Goal: Information Seeking & Learning: Understand process/instructions

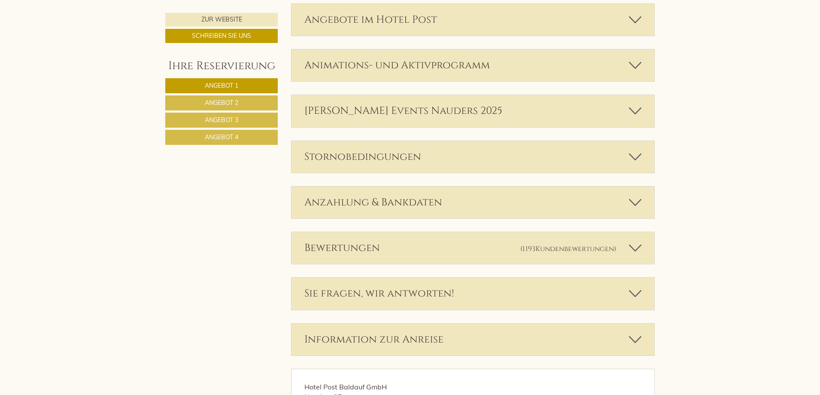
scroll to position [2405, 0]
click at [390, 160] on div "Stornobedingungen" at bounding box center [473, 156] width 363 height 32
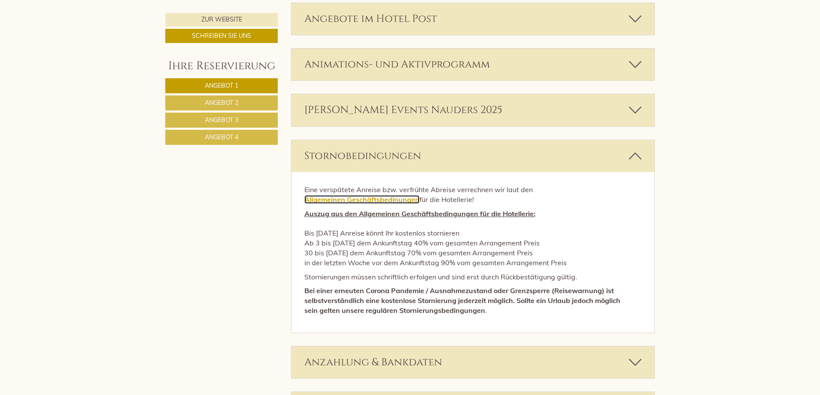
click at [366, 198] on link "Allgemeinen Geschäftsbedinungen" at bounding box center [362, 199] width 115 height 9
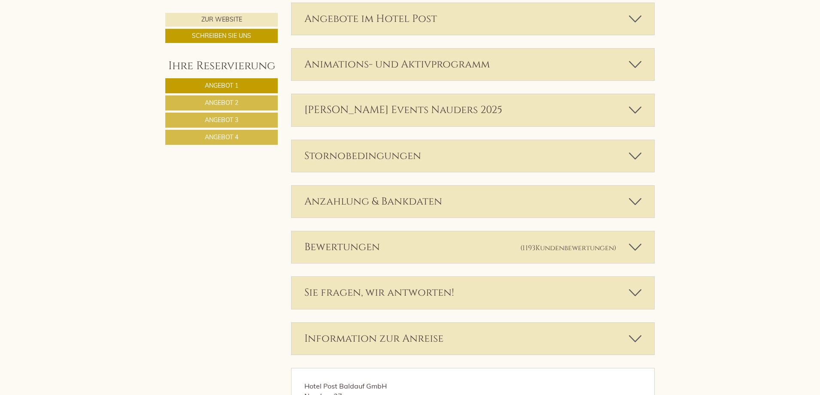
scroll to position [2405, 0]
click at [356, 201] on div "Anzahlung & Bankdaten" at bounding box center [473, 202] width 363 height 32
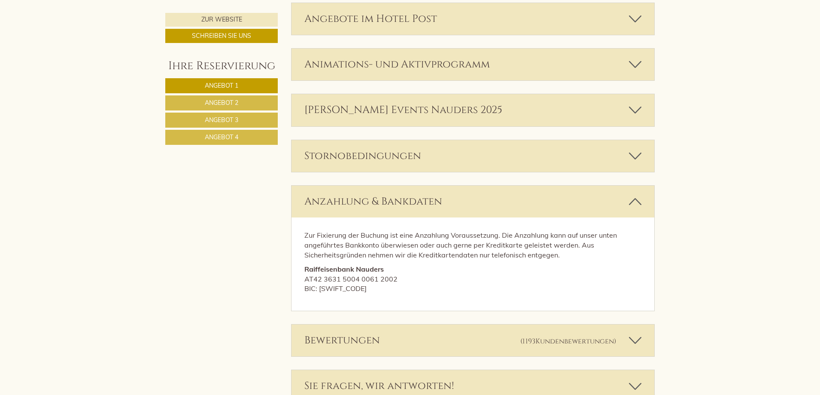
click at [350, 157] on div "Stornobedingungen" at bounding box center [473, 156] width 363 height 32
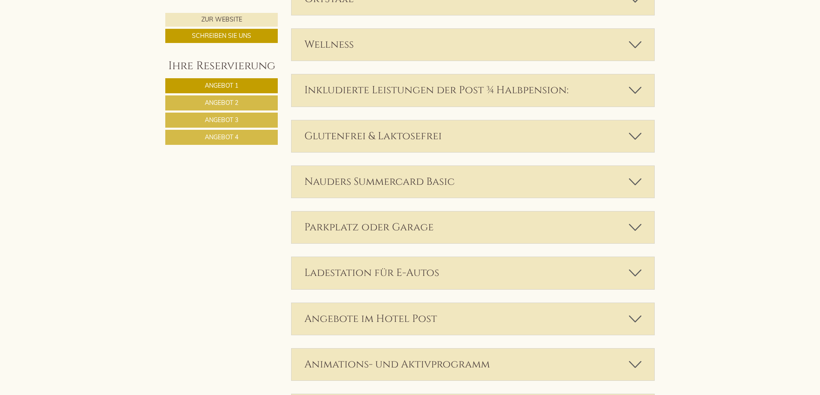
scroll to position [1976, 0]
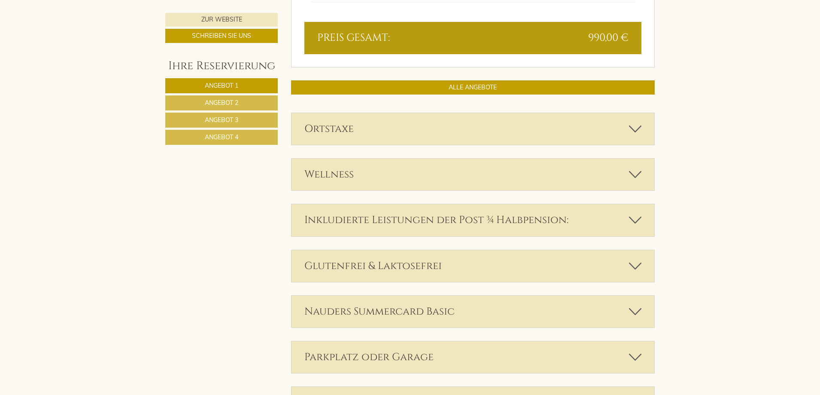
click at [375, 220] on div "Inkludierte Leistungen der Post ¾ Halbpension:" at bounding box center [473, 220] width 363 height 32
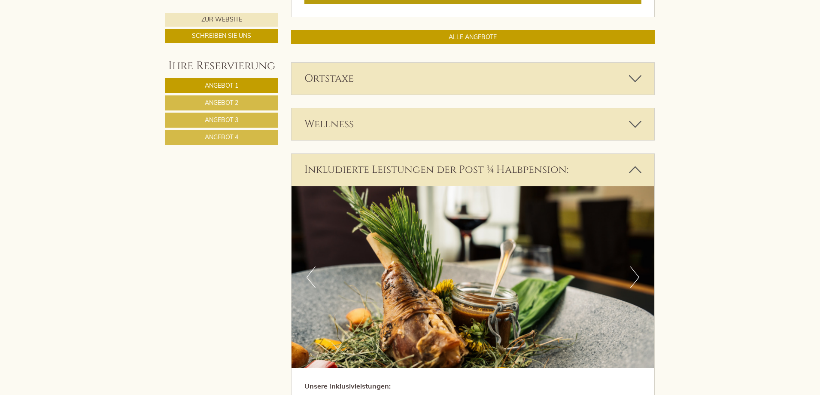
scroll to position [2019, 0]
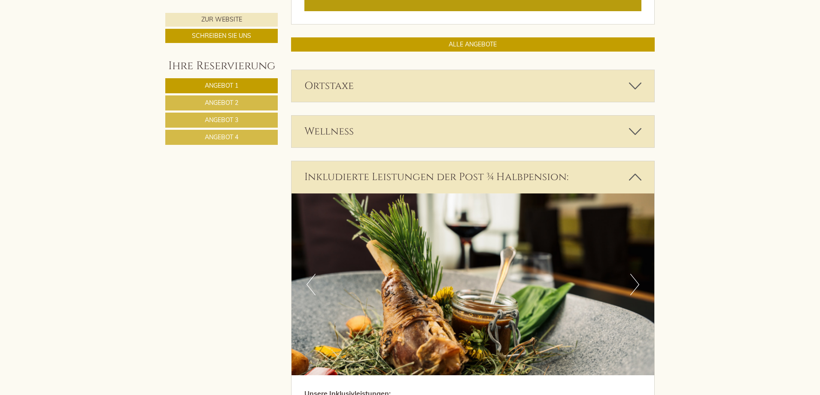
click at [631, 178] on icon at bounding box center [635, 177] width 12 height 15
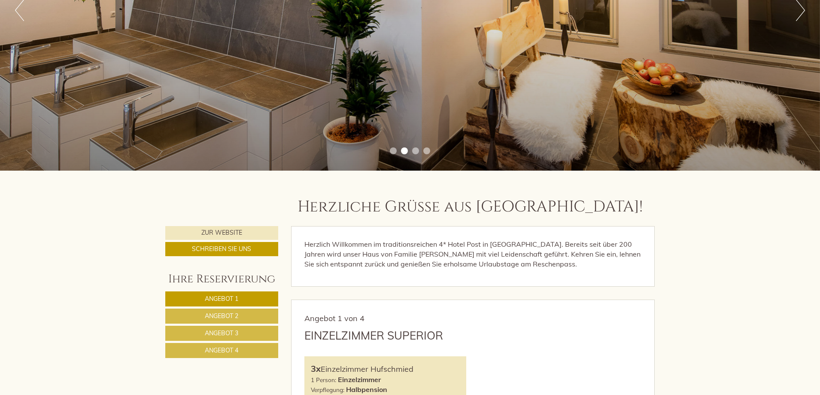
scroll to position [258, 0]
